Goal: Task Accomplishment & Management: Use online tool/utility

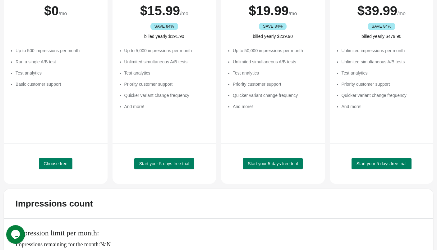
scroll to position [108, 0]
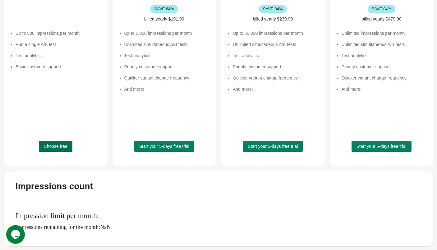
click at [59, 145] on span "Choose free" at bounding box center [56, 146] width 24 height 5
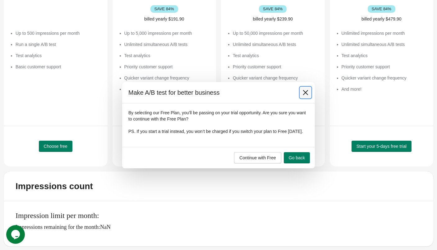
click at [306, 90] on icon at bounding box center [305, 92] width 5 height 5
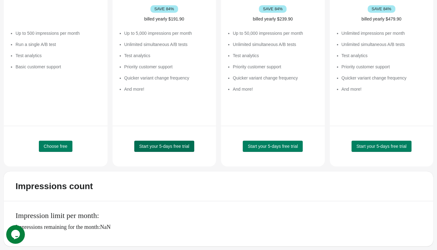
click at [175, 146] on span "Start your 5-days free trial" at bounding box center [164, 146] width 50 height 5
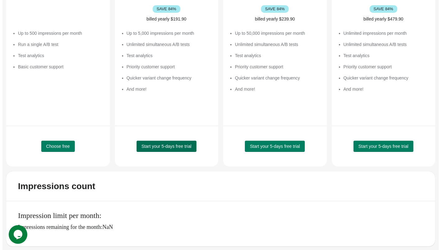
scroll to position [0, 0]
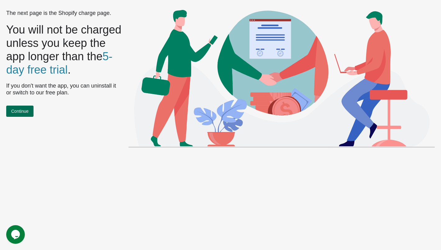
click at [23, 111] on span "Continue" at bounding box center [19, 111] width 17 height 5
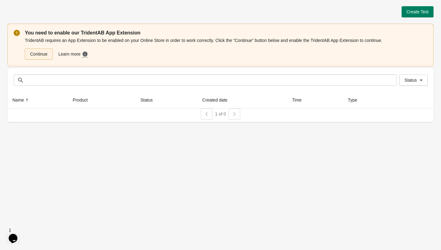
click at [42, 52] on link "Continue" at bounding box center [39, 53] width 28 height 11
click at [413, 13] on span "Create Test" at bounding box center [418, 11] width 22 height 5
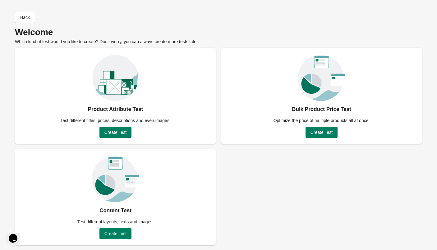
scroll to position [1, 0]
click at [119, 233] on span "Create Test" at bounding box center [115, 233] width 22 height 5
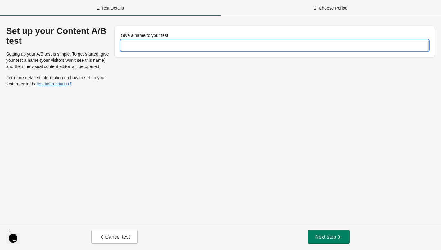
click at [140, 47] on input "Give a name to your test" at bounding box center [275, 45] width 308 height 11
type input "**********"
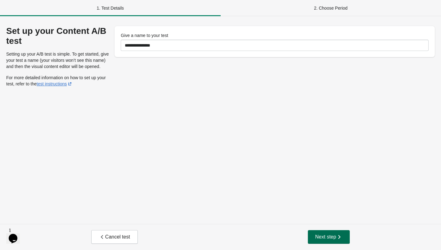
click at [338, 234] on icon "button" at bounding box center [339, 237] width 6 height 6
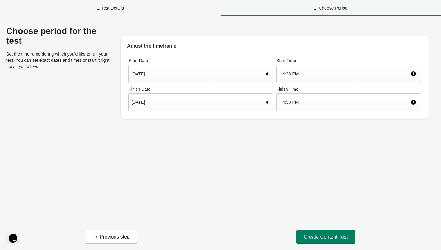
click at [178, 98] on div "[DATE]" at bounding box center [197, 102] width 133 height 12
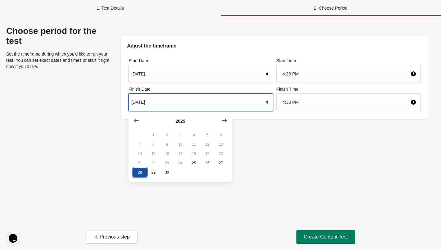
click at [142, 171] on button "28" at bounding box center [139, 172] width 13 height 9
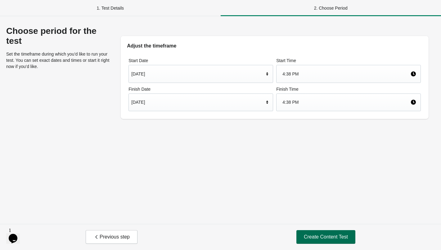
click at [327, 234] on span "Create Content Test" at bounding box center [326, 237] width 44 height 6
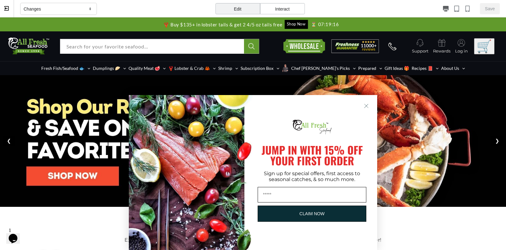
click at [364, 105] on circle "Close dialog" at bounding box center [366, 106] width 9 height 9
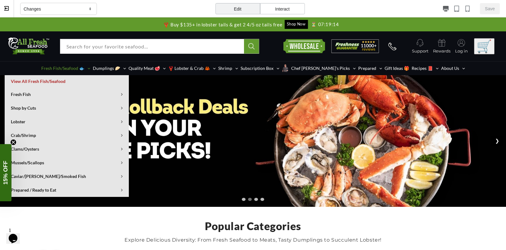
click at [70, 68] on span "Fresh Fish/Seafood 🐟" at bounding box center [62, 68] width 43 height 3
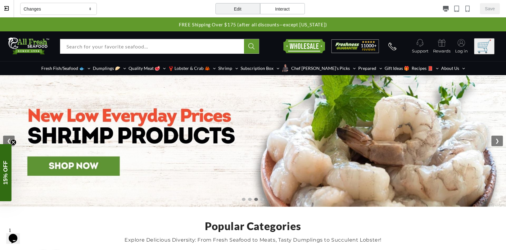
click at [239, 10] on div "Edit" at bounding box center [238, 8] width 45 height 11
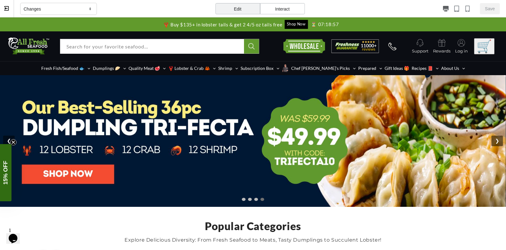
click at [230, 7] on div "Edit" at bounding box center [238, 8] width 45 height 11
click at [76, 11] on div "Changes" at bounding box center [58, 9] width 77 height 12
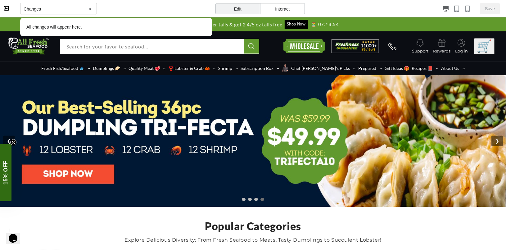
click at [76, 11] on div "Changes" at bounding box center [58, 9] width 77 height 12
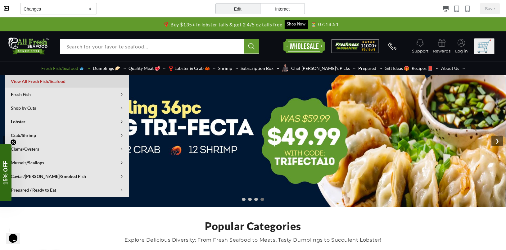
click at [60, 80] on span "View All Fresh Fish/Seafood" at bounding box center [67, 81] width 112 height 3
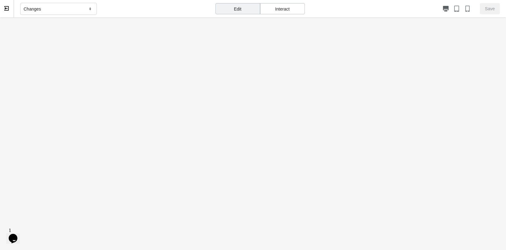
click at [234, 8] on div "Edit" at bounding box center [238, 8] width 45 height 11
click at [17, 234] on icon "Chat widget" at bounding box center [13, 238] width 9 height 9
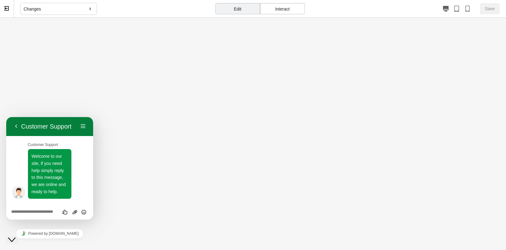
scroll to position [7, 0]
click at [40, 212] on textarea at bounding box center [49, 212] width 77 height 5
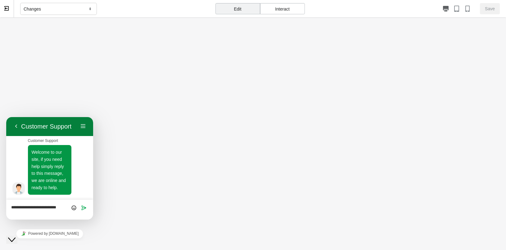
scroll to position [0, 0]
type textarea "**********"
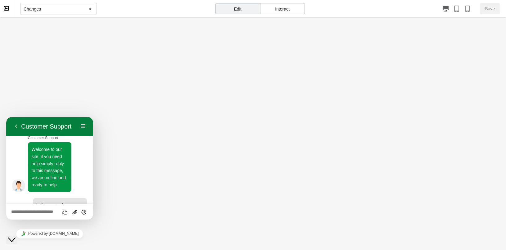
scroll to position [35, 0]
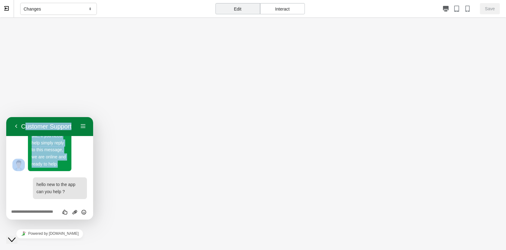
drag, startPoint x: 35, startPoint y: 121, endPoint x: 98, endPoint y: 114, distance: 63.1
click at [93, 117] on html "Back Customer Support Menu Back Rate this chat Upload File Insert emoji Custome…" at bounding box center [49, 168] width 87 height 103
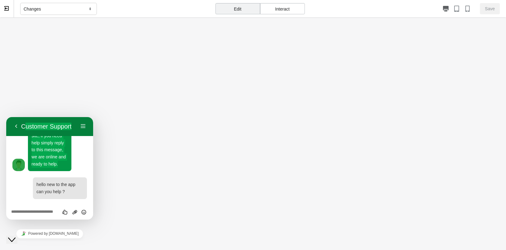
click at [158, 101] on body at bounding box center [253, 172] width 506 height 311
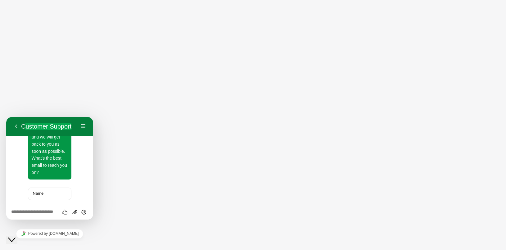
scroll to position [210, 0]
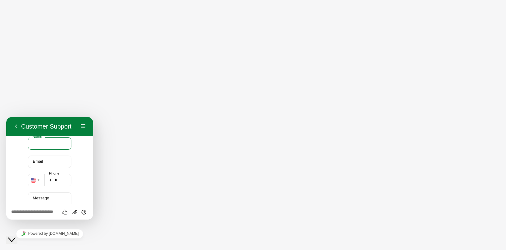
click at [48, 150] on input "Name" at bounding box center [50, 143] width 44 height 12
type input "*****"
type input "**********"
click at [54, 186] on input "*" at bounding box center [57, 180] width 27 height 12
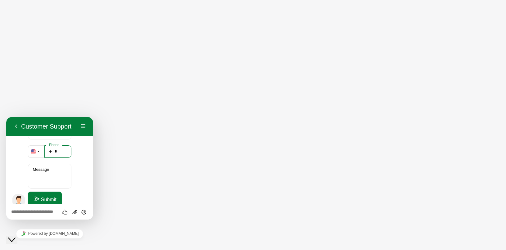
scroll to position [239, 0]
click at [61, 157] on input "*" at bounding box center [57, 150] width 27 height 12
type input "**********"
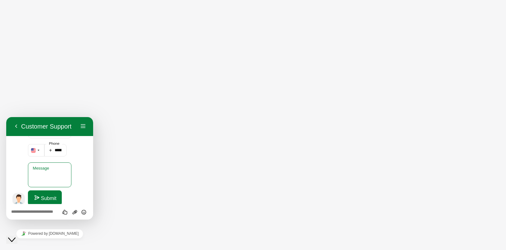
click at [48, 179] on div "Message" at bounding box center [50, 174] width 44 height 25
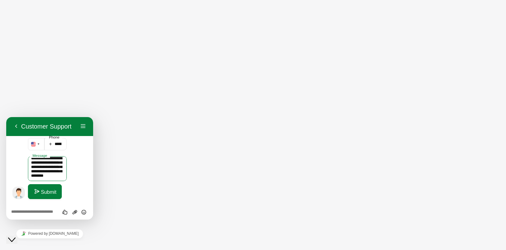
type textarea "**********"
click at [57, 189] on button "Submit" at bounding box center [45, 191] width 34 height 15
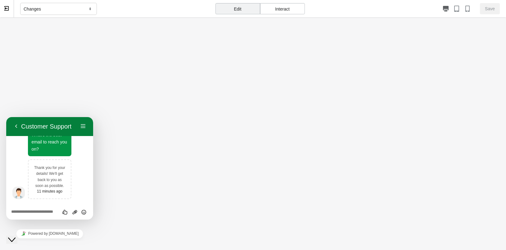
scroll to position [203, 0]
